Goal: Task Accomplishment & Management: Manage account settings

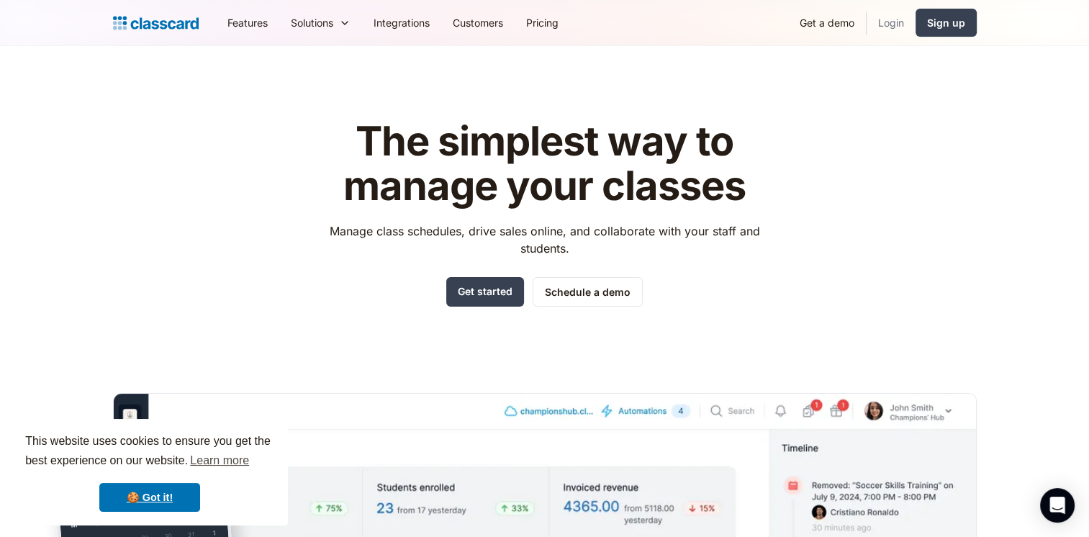
click at [876, 28] on link "Login" at bounding box center [890, 22] width 49 height 32
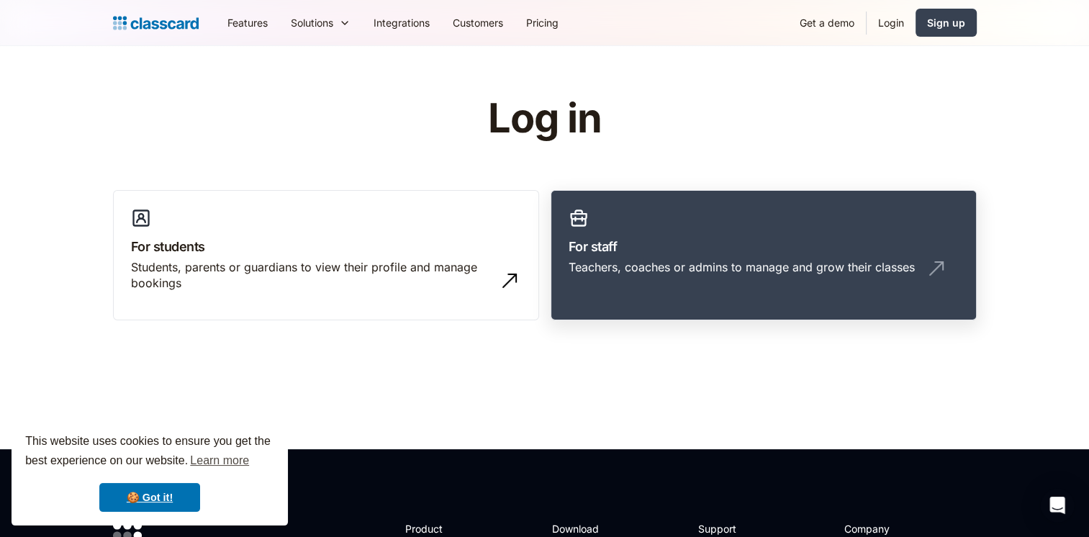
click at [707, 291] on link "For staff Teachers, coaches or admins to manage and grow their classes" at bounding box center [763, 255] width 426 height 131
